Goal: Task Accomplishment & Management: Use online tool/utility

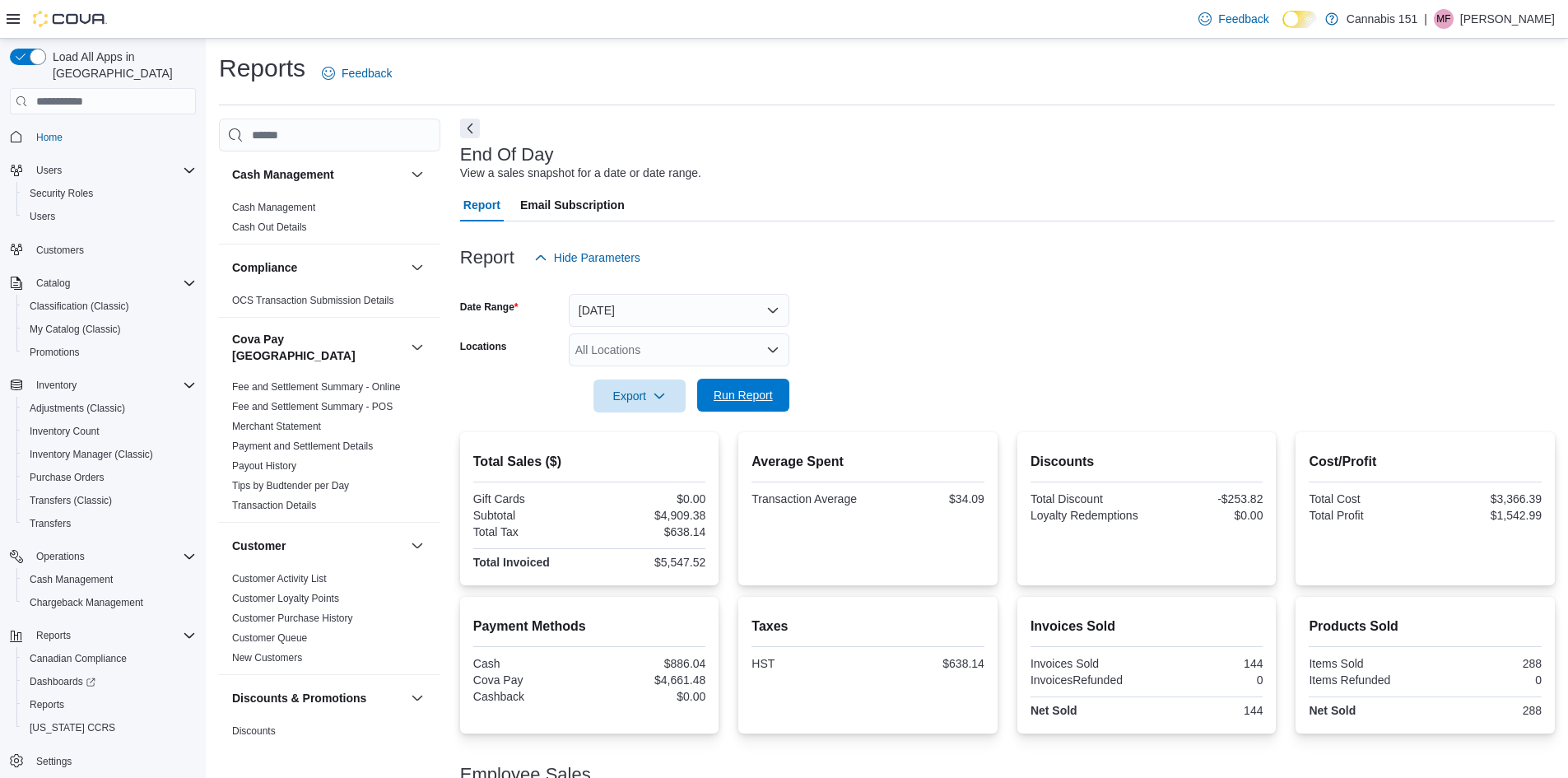
click at [775, 398] on span "Run Report" at bounding box center [743, 395] width 72 height 33
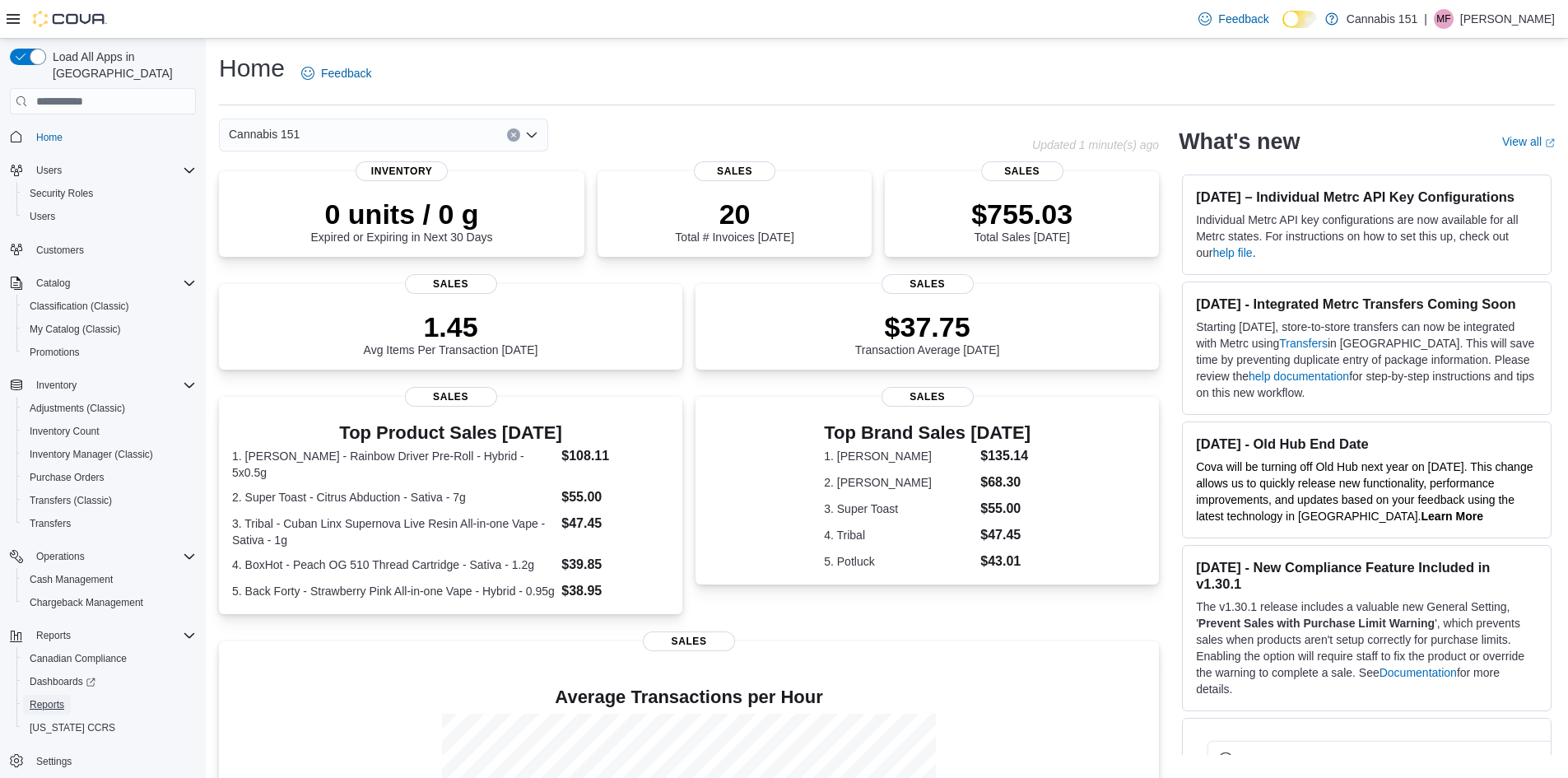
drag, startPoint x: 52, startPoint y: 685, endPoint x: 103, endPoint y: 739, distance: 74.3
click at [52, 698] on span "Reports" at bounding box center [47, 705] width 34 height 14
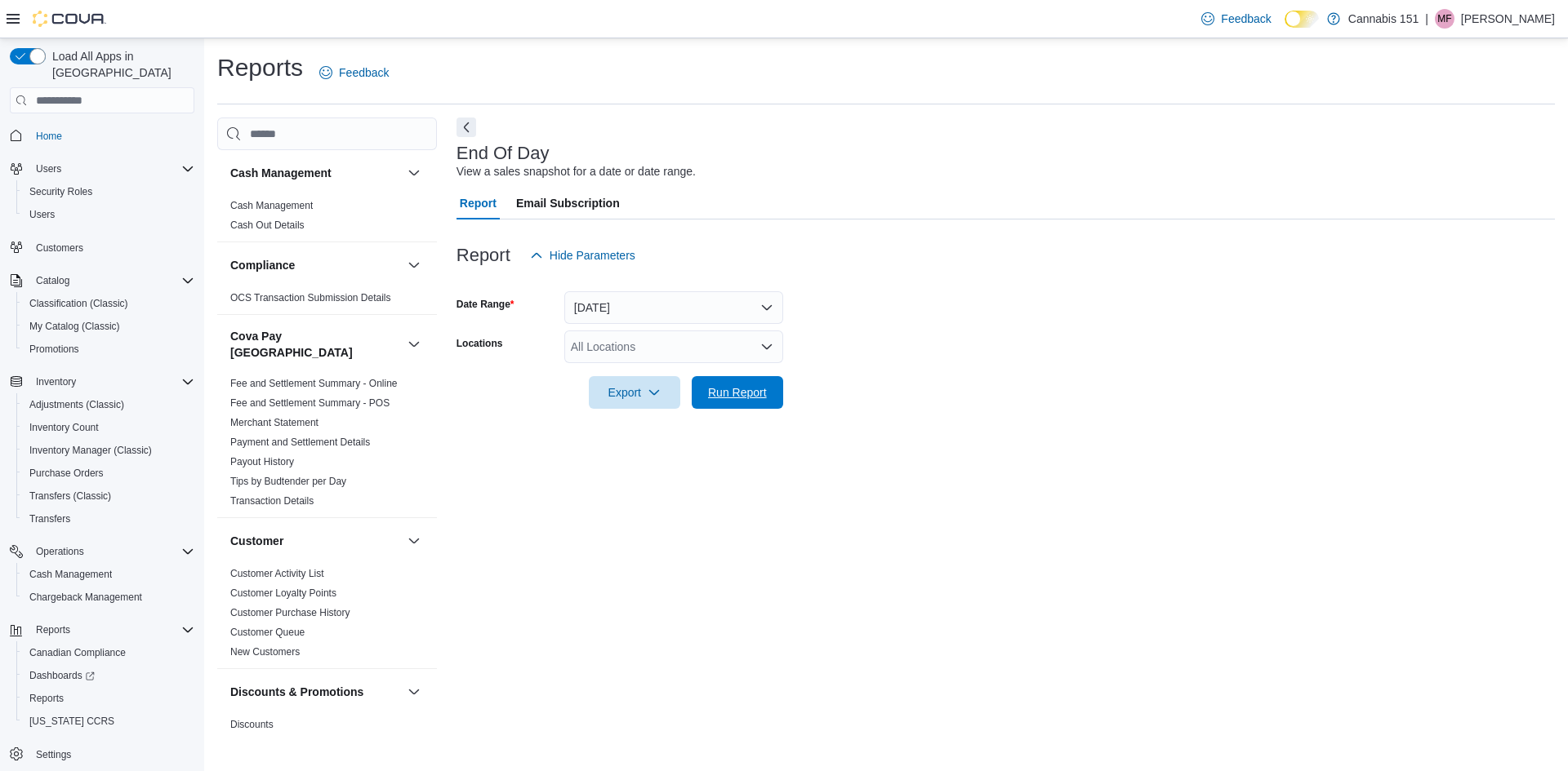
click at [771, 391] on span "Run Report" at bounding box center [737, 392] width 72 height 32
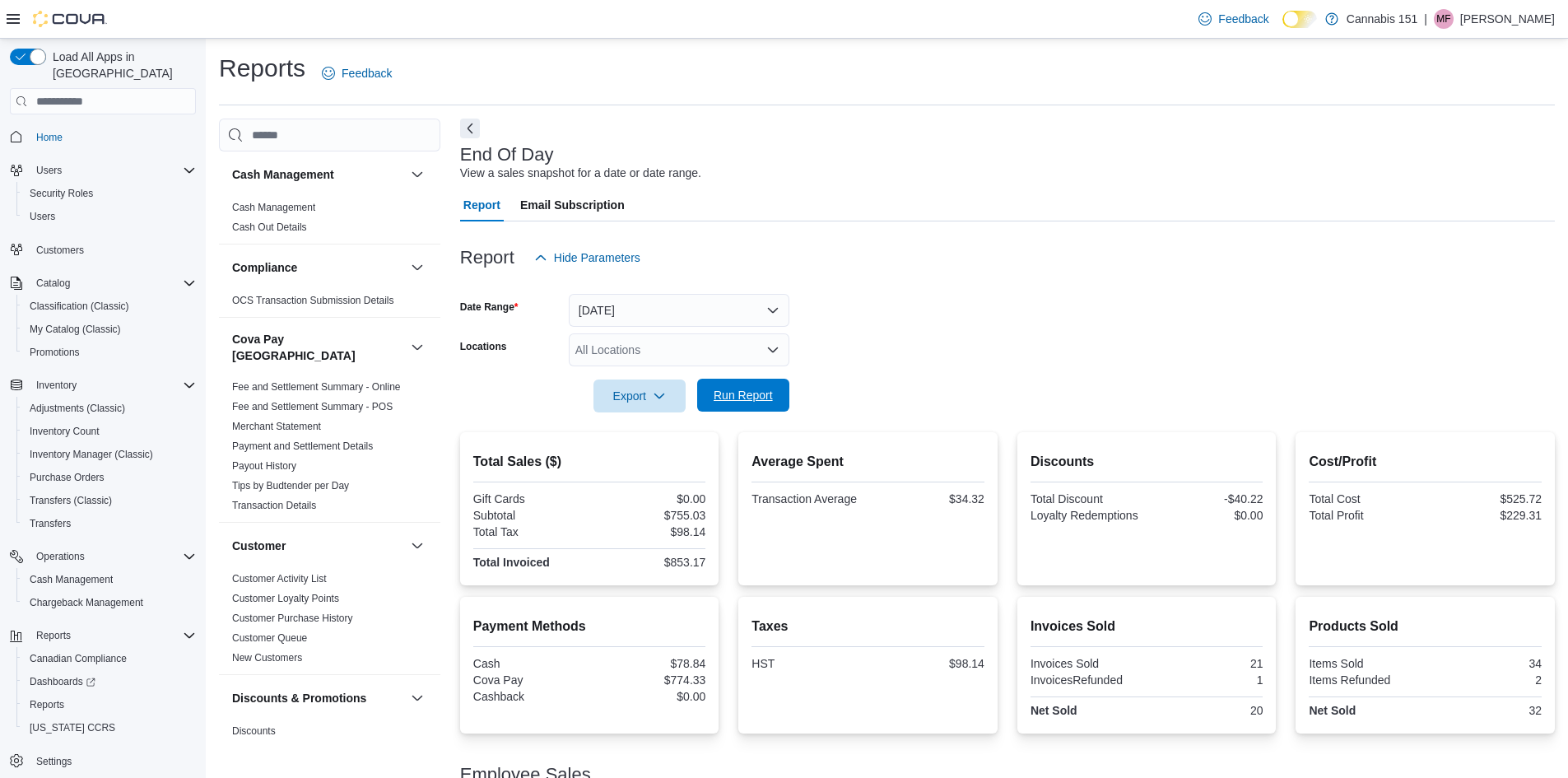
click at [727, 399] on span "Run Report" at bounding box center [743, 395] width 60 height 16
click at [764, 414] on div at bounding box center [1007, 423] width 1095 height 20
click at [763, 398] on span "Run Report" at bounding box center [743, 395] width 60 height 16
click at [639, 303] on button "[DATE]" at bounding box center [679, 310] width 220 height 33
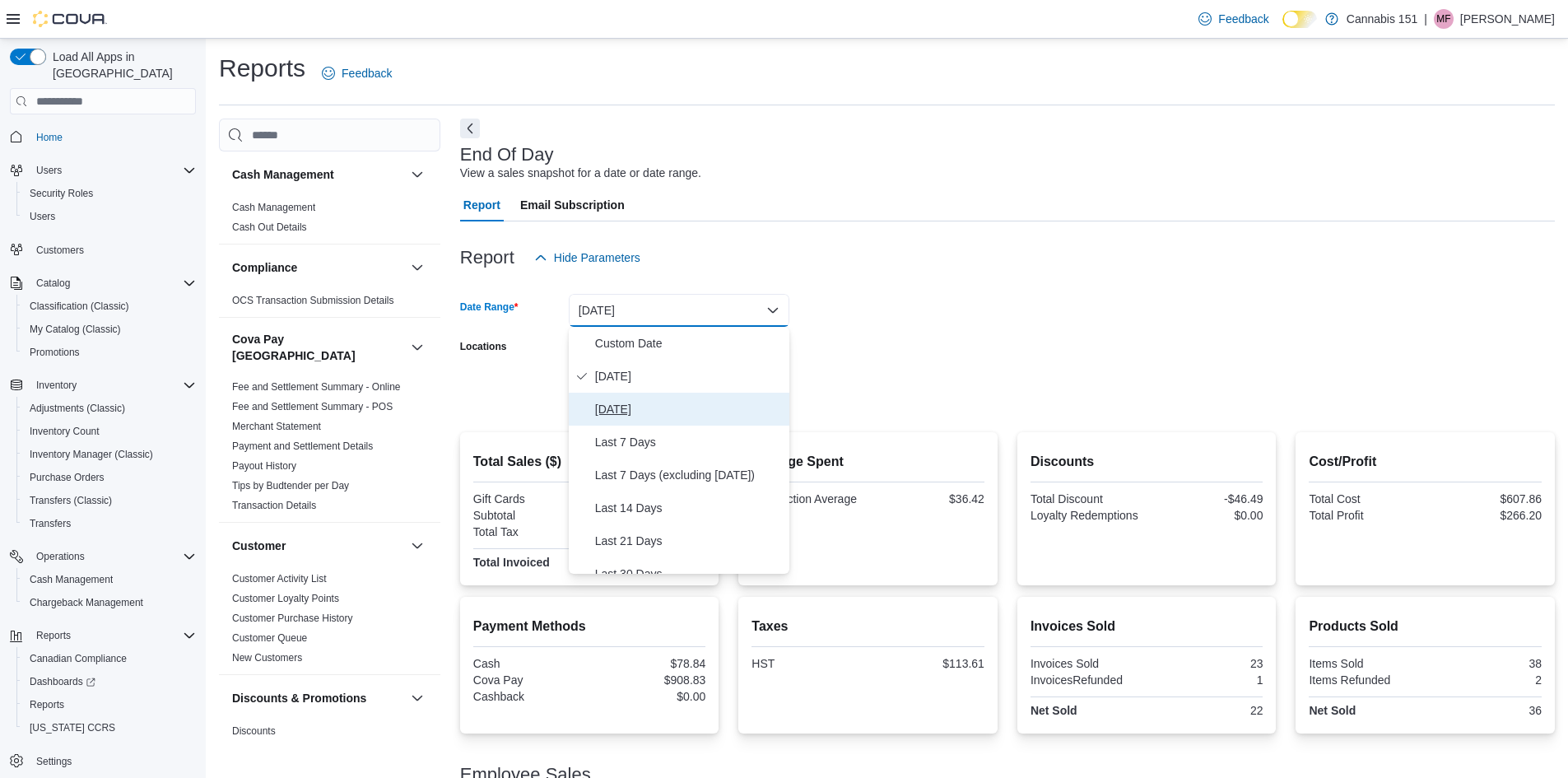
click at [669, 405] on span "[DATE]" at bounding box center [689, 409] width 188 height 20
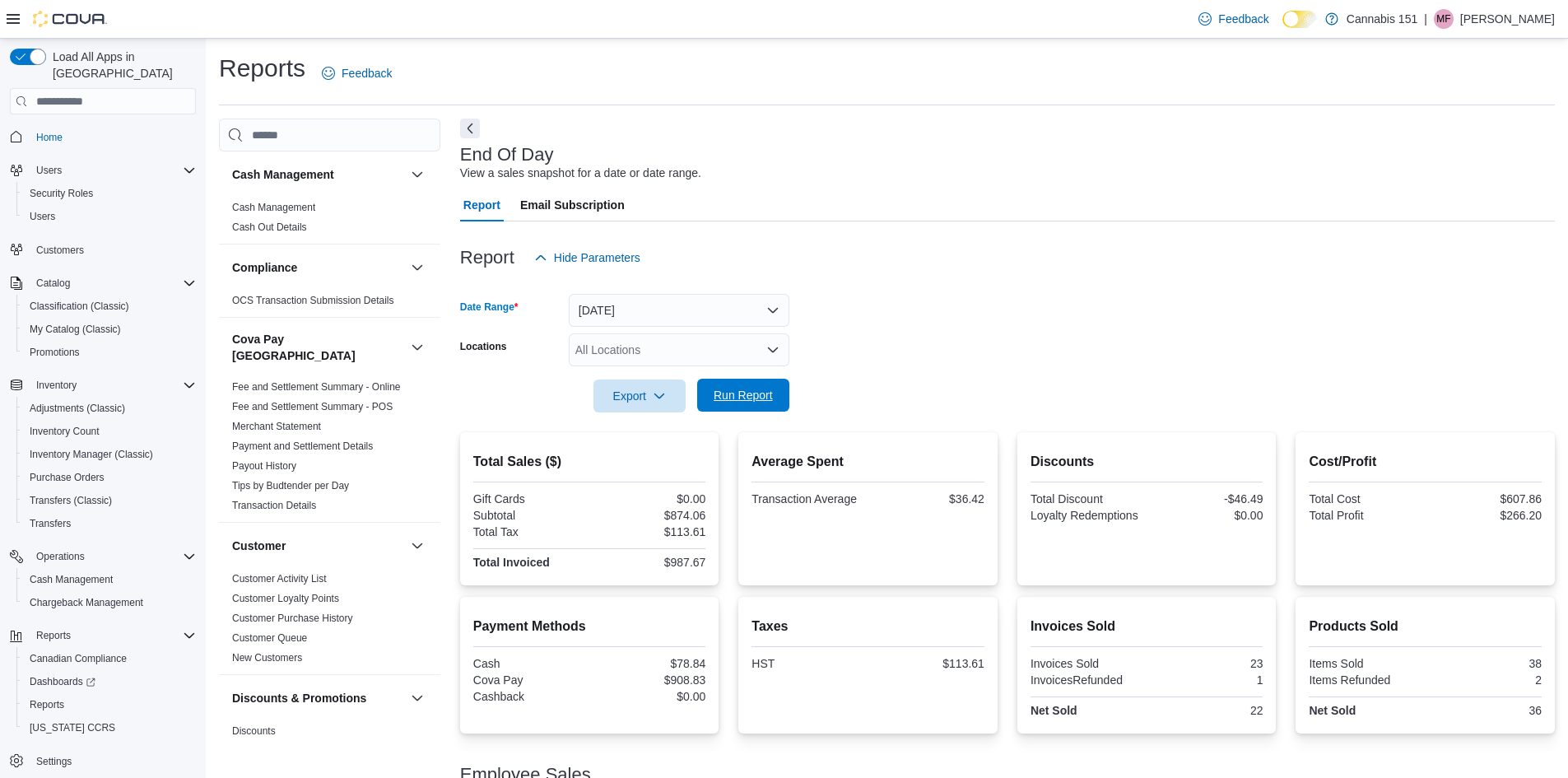
click at [772, 396] on span "Run Report" at bounding box center [743, 395] width 60 height 16
drag, startPoint x: 660, startPoint y: 319, endPoint x: 670, endPoint y: 326, distance: 12.2
click at [660, 318] on button "[DATE]" at bounding box center [679, 310] width 220 height 33
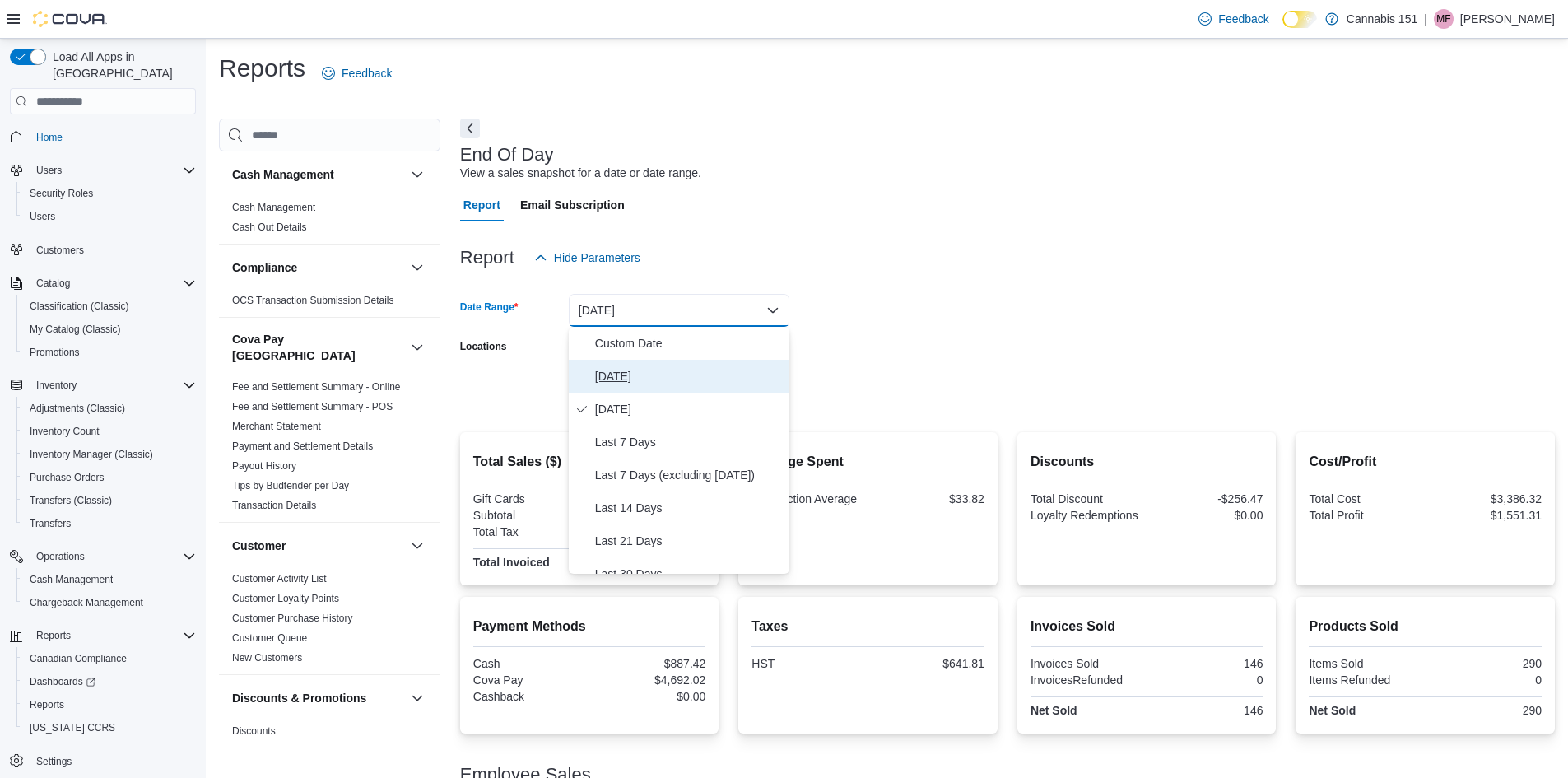
click at [690, 367] on span "[DATE]" at bounding box center [689, 377] width 188 height 20
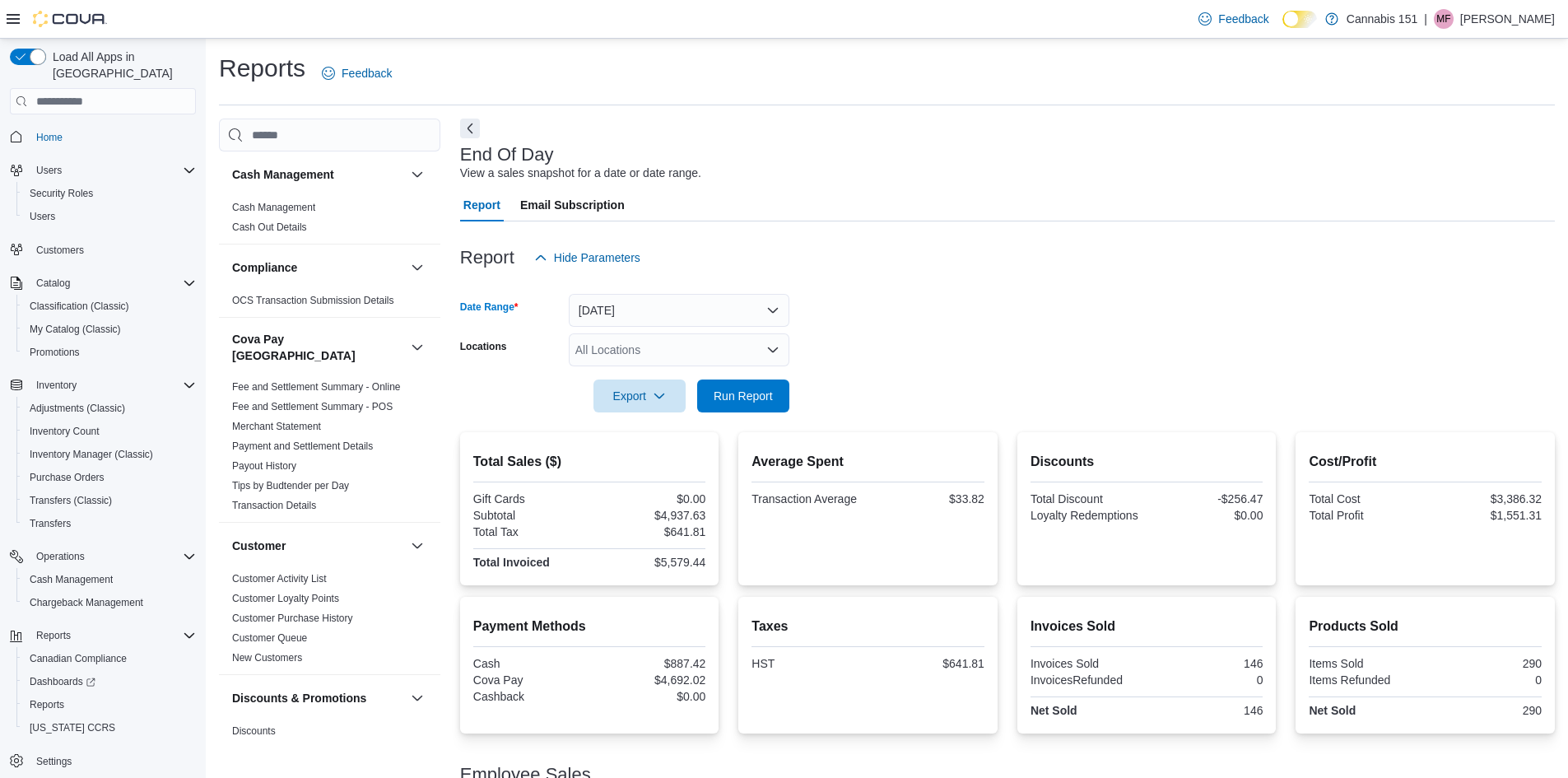
click at [733, 376] on div at bounding box center [1007, 373] width 1095 height 14
click at [736, 385] on span "Run Report" at bounding box center [743, 395] width 72 height 33
click at [753, 389] on span "Run Report" at bounding box center [743, 395] width 60 height 16
click at [733, 388] on span "Run Report" at bounding box center [743, 395] width 72 height 33
drag, startPoint x: 738, startPoint y: 402, endPoint x: 1005, endPoint y: 391, distance: 267.2
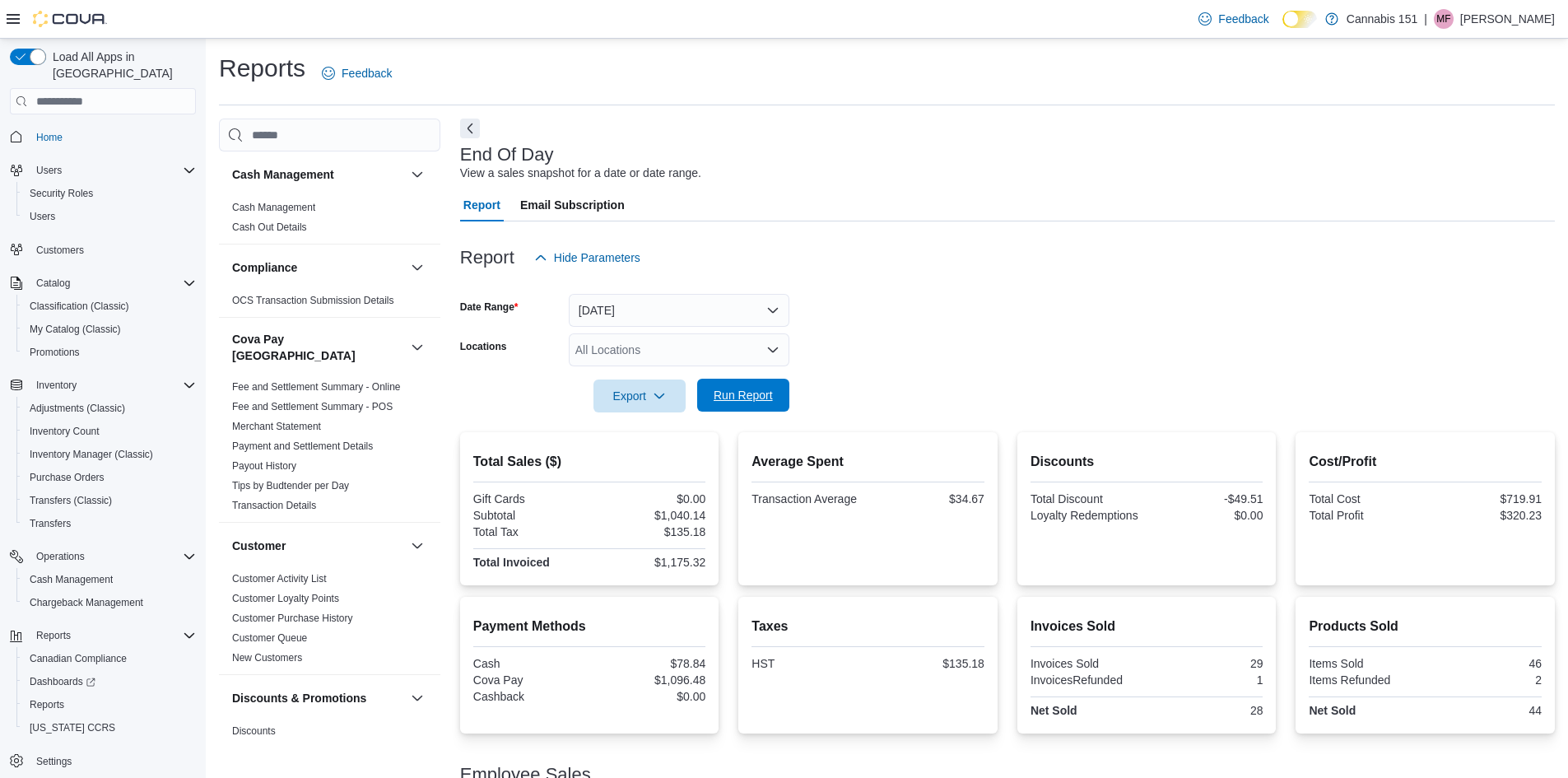
click at [738, 401] on span "Run Report" at bounding box center [743, 395] width 60 height 16
click at [760, 411] on span "Run Report" at bounding box center [743, 395] width 72 height 33
click at [737, 405] on span "Run Report" at bounding box center [743, 395] width 72 height 33
